Goal: Information Seeking & Learning: Learn about a topic

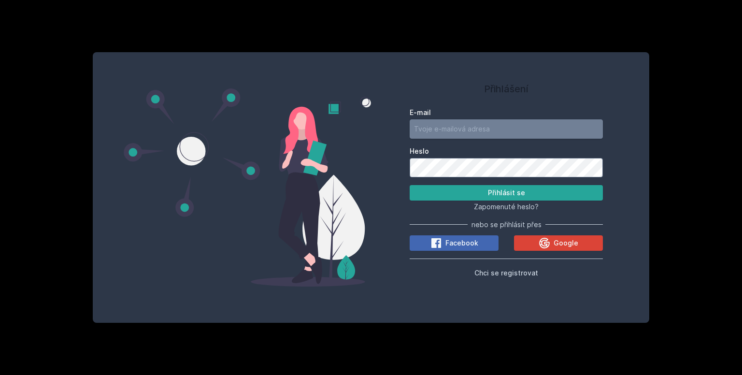
click at [473, 129] on input "E-mail" at bounding box center [506, 128] width 193 height 19
type input "cerk23@vse.cz"
click at [410, 185] on button "Přihlásit se" at bounding box center [506, 192] width 193 height 15
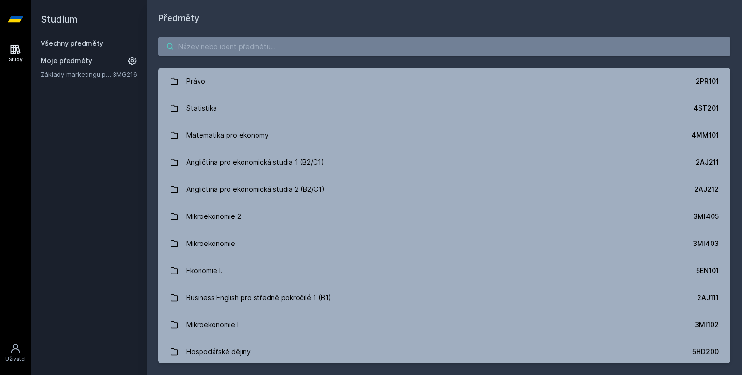
click at [334, 45] on input "search" at bounding box center [444, 46] width 572 height 19
paste input "44F102 - Řešení problémů I"
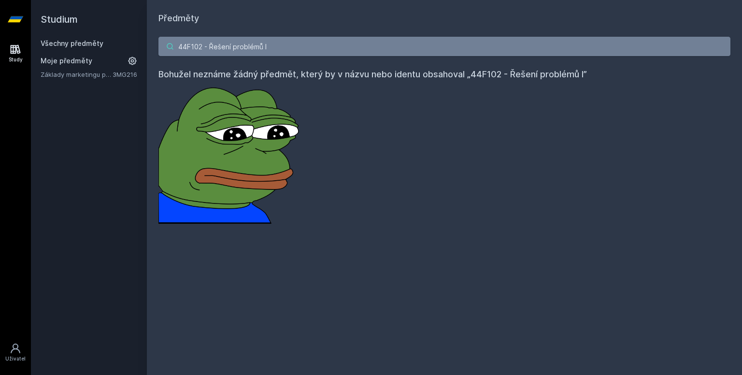
drag, startPoint x: 293, startPoint y: 47, endPoint x: 262, endPoint y: 42, distance: 30.9
click at [262, 42] on input "44F102 - Řešení problémů I" at bounding box center [444, 46] width 572 height 19
drag, startPoint x: 209, startPoint y: 47, endPoint x: 119, endPoint y: 42, distance: 90.0
click at [119, 42] on div "Studium Všechny předměty Moje předměty Základy marketingu pro informatiky a sta…" at bounding box center [386, 187] width 711 height 375
type input "Řešení problémů"
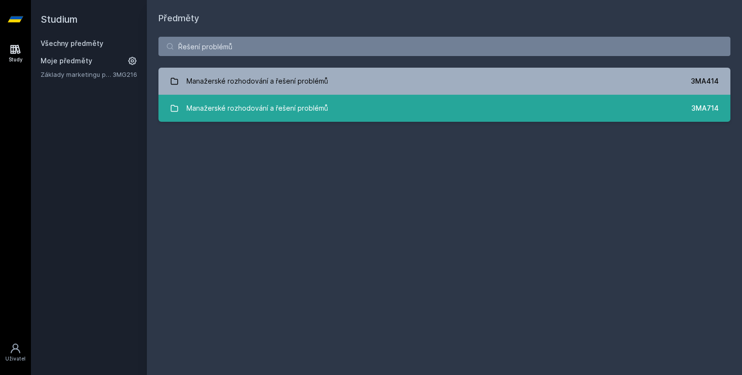
click at [254, 105] on div "Manažerské rozhodování a řešení problémů" at bounding box center [257, 108] width 142 height 19
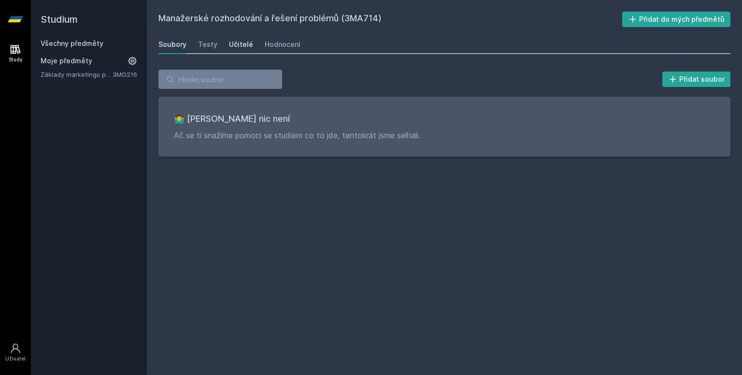
click at [238, 43] on div "Učitelé" at bounding box center [241, 45] width 24 height 10
click at [270, 42] on div "Hodnocení" at bounding box center [283, 45] width 36 height 10
click at [234, 46] on div "Učitelé" at bounding box center [241, 45] width 24 height 10
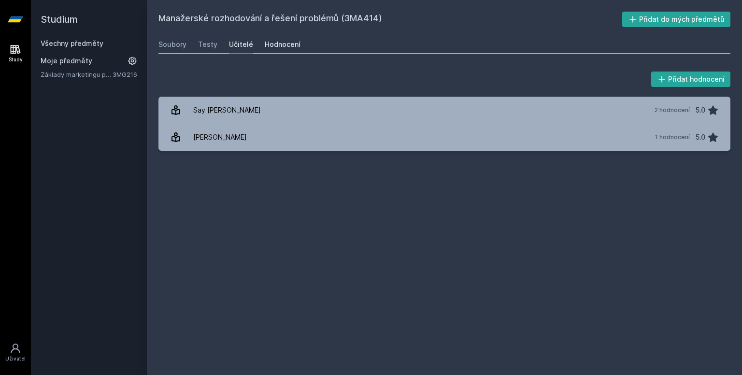
click at [273, 46] on div "Hodnocení" at bounding box center [283, 45] width 36 height 10
